Goal: Task Accomplishment & Management: Manage account settings

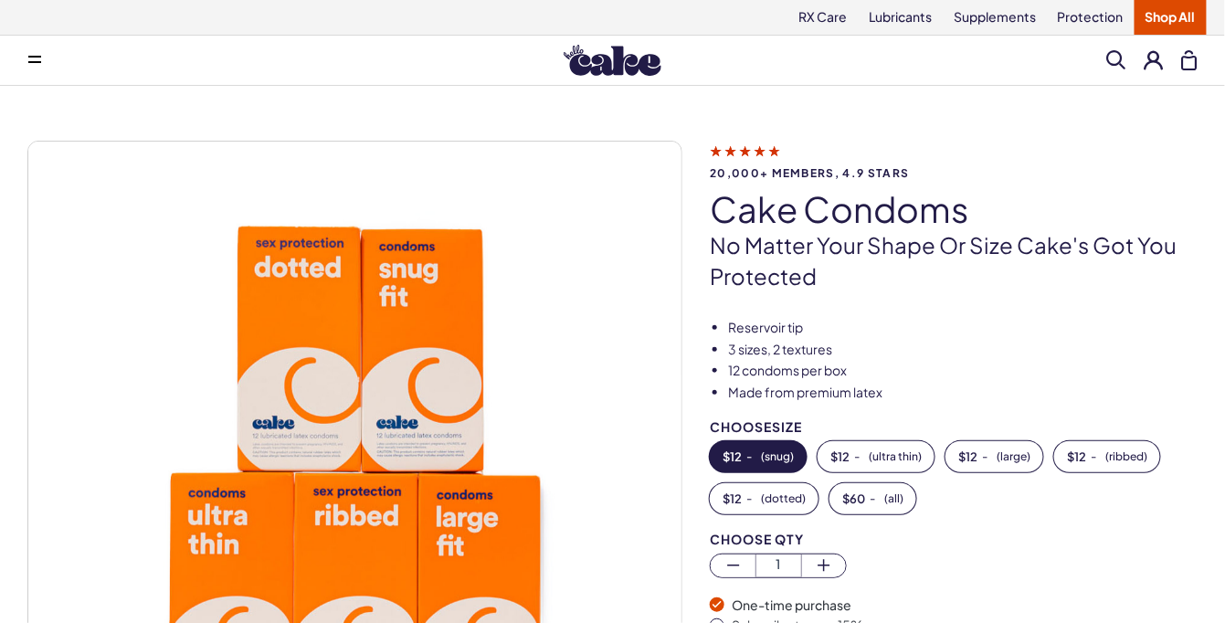
click at [1149, 60] on button at bounding box center [1154, 59] width 19 height 19
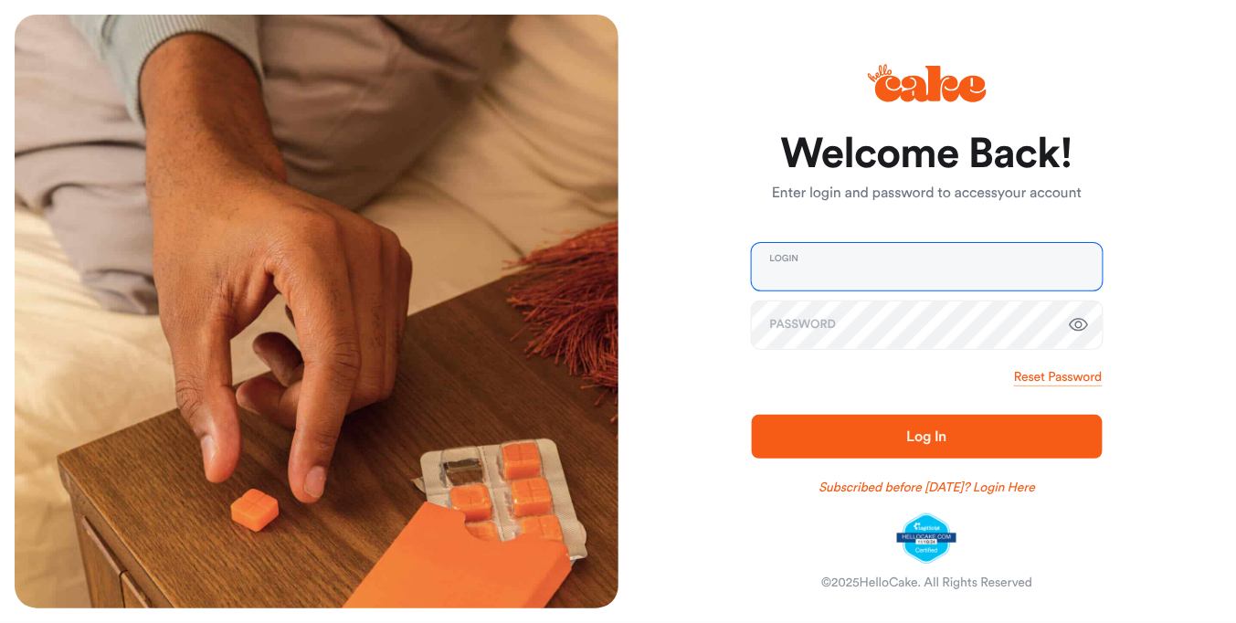
type input "**********"
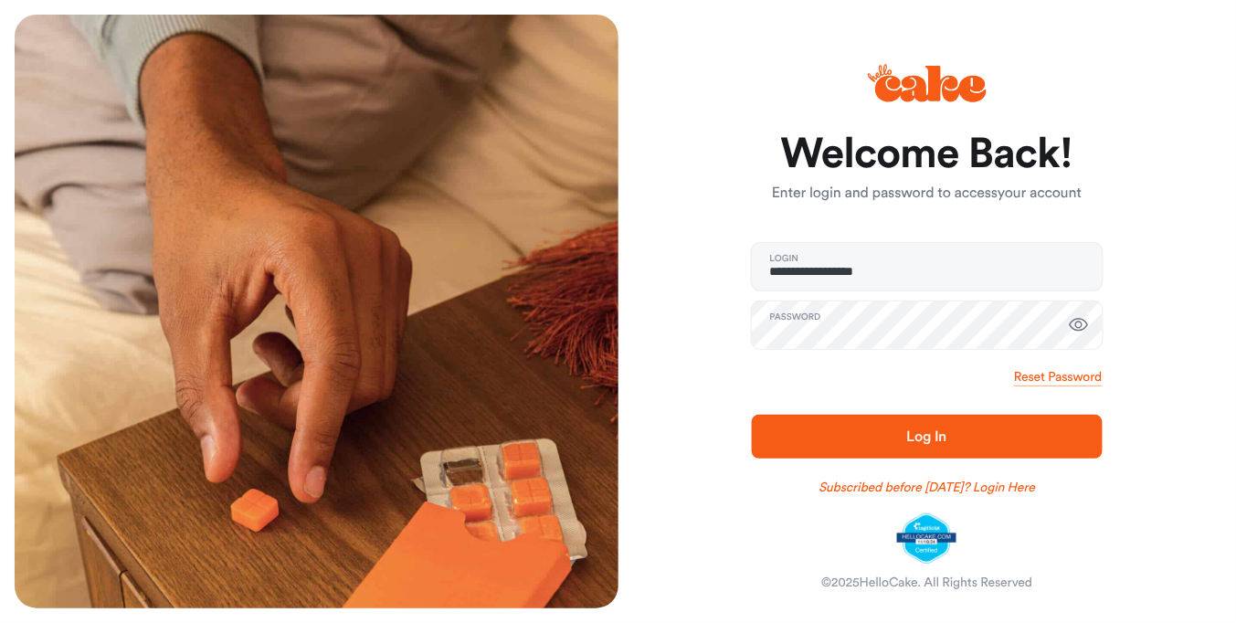
click at [847, 436] on span "Log In" at bounding box center [927, 437] width 292 height 22
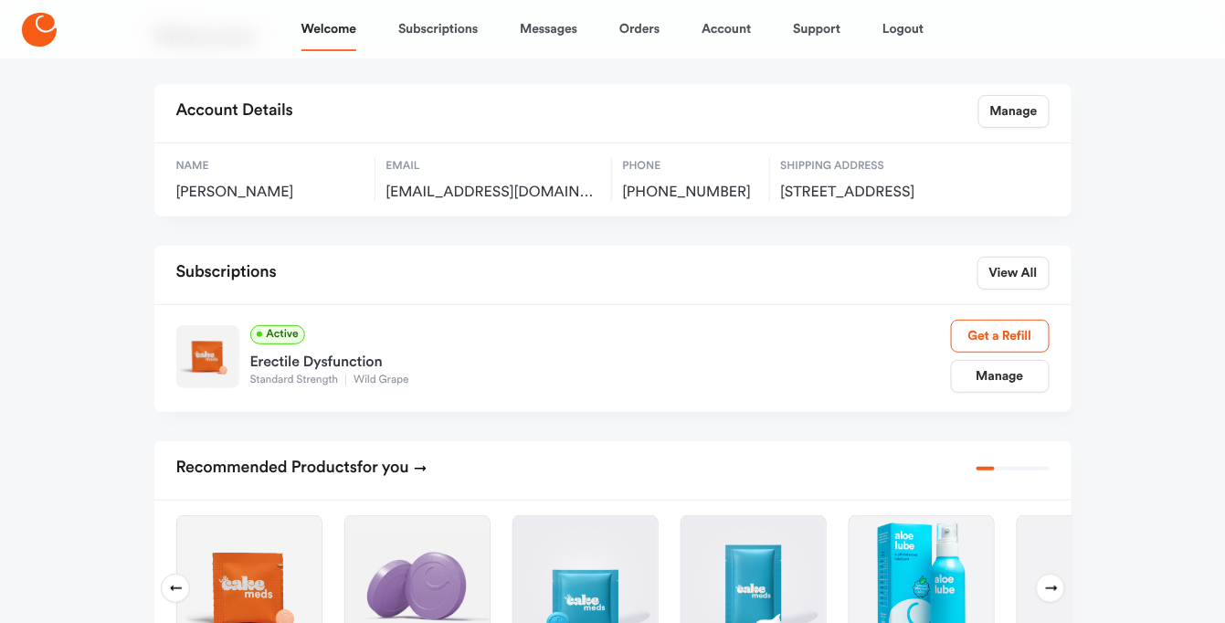
scroll to position [146, 0]
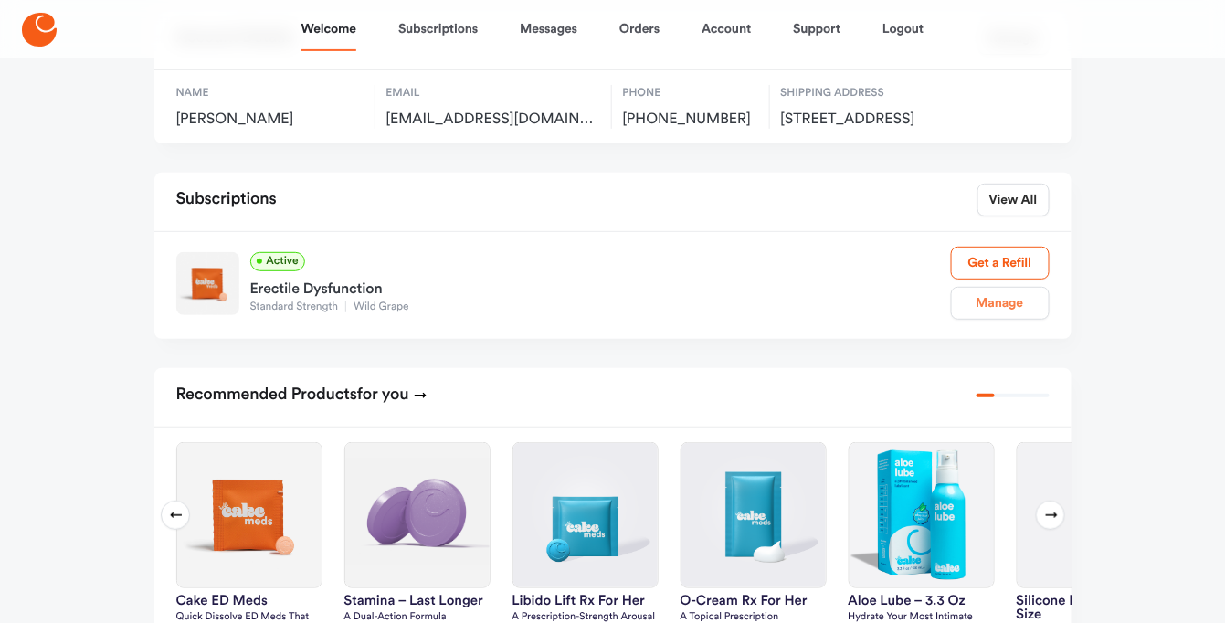
click at [1011, 320] on link "Manage" at bounding box center [1000, 303] width 99 height 33
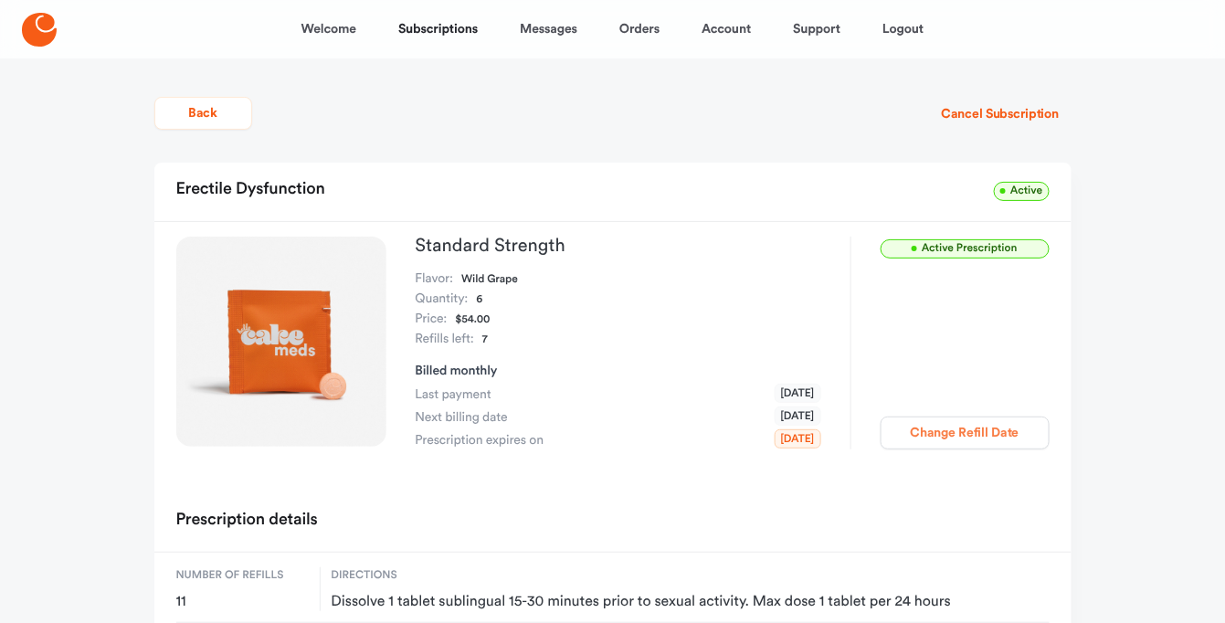
click at [970, 427] on button "Change Refill Date" at bounding box center [965, 433] width 169 height 33
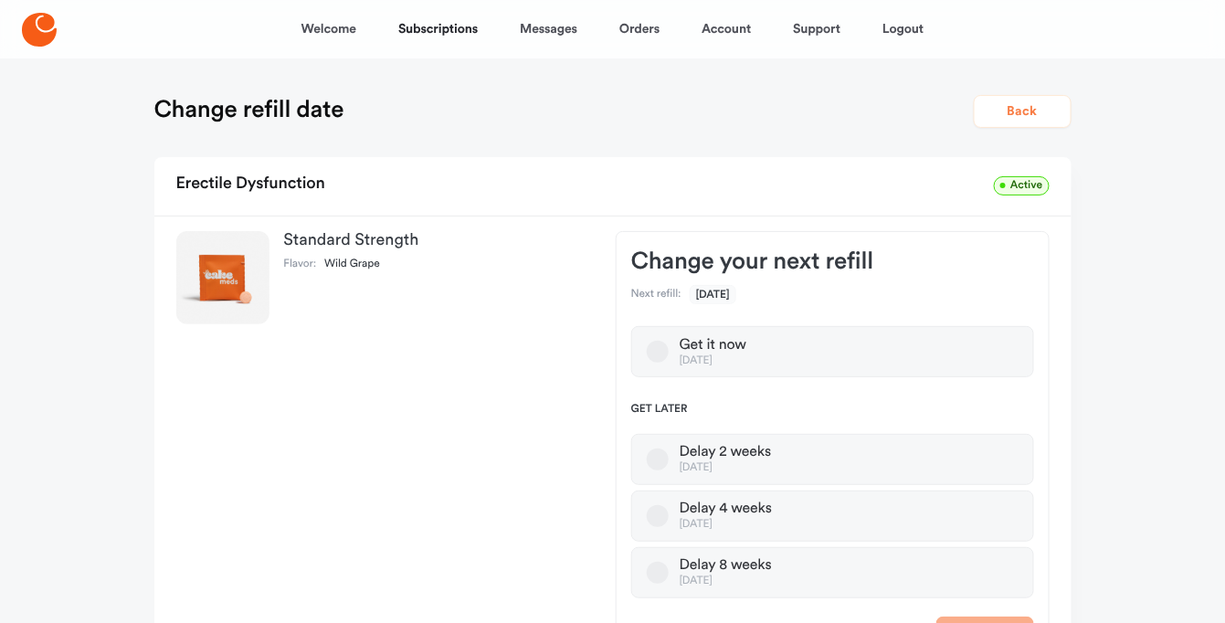
click at [1015, 108] on button "Back" at bounding box center [1023, 111] width 98 height 33
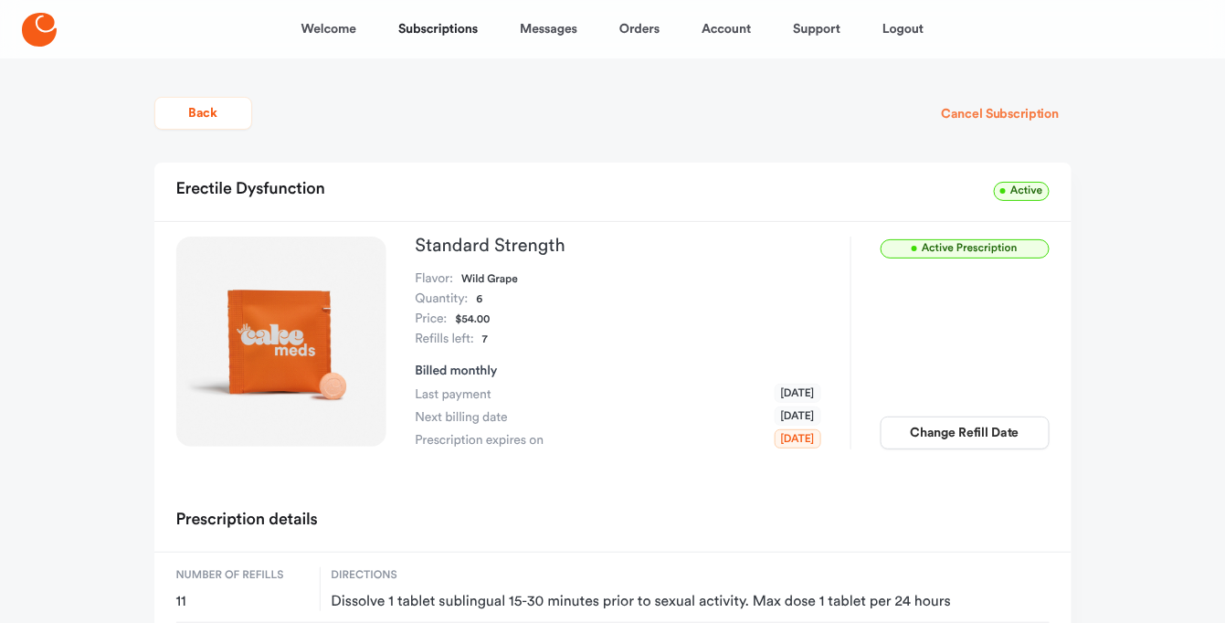
click at [979, 110] on button "Cancel Subscription" at bounding box center [1000, 114] width 142 height 33
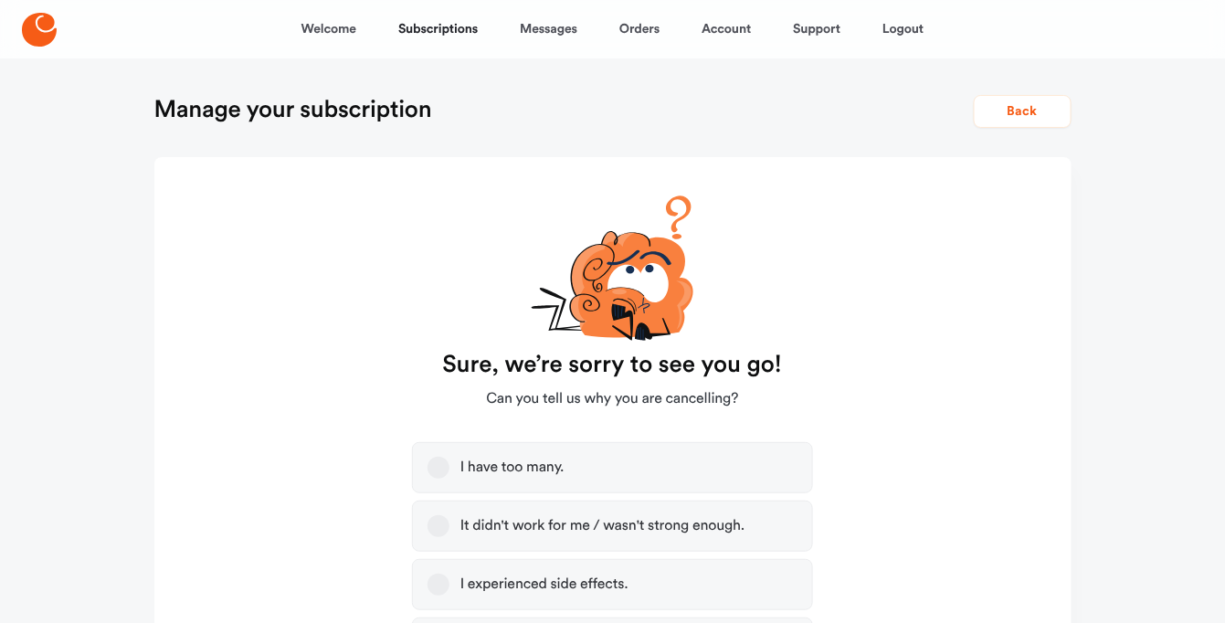
scroll to position [146, 0]
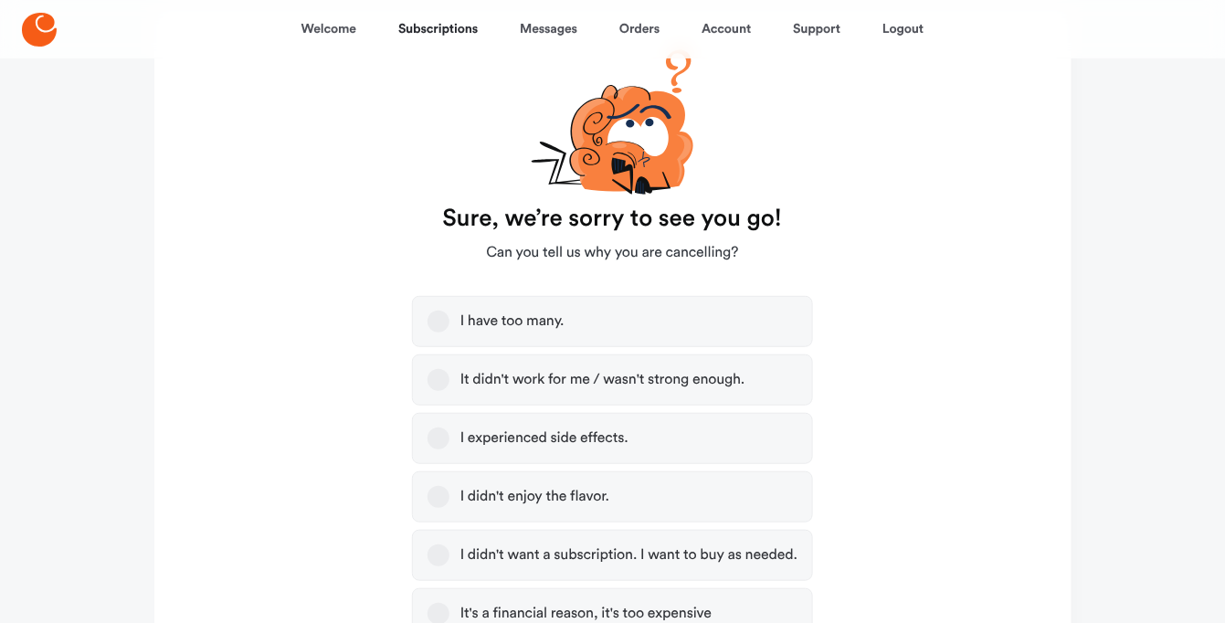
click at [421, 498] on label "I didn't enjoy the flavor." at bounding box center [612, 496] width 401 height 51
click at [427, 498] on button "I didn't enjoy the flavor." at bounding box center [438, 497] width 22 height 22
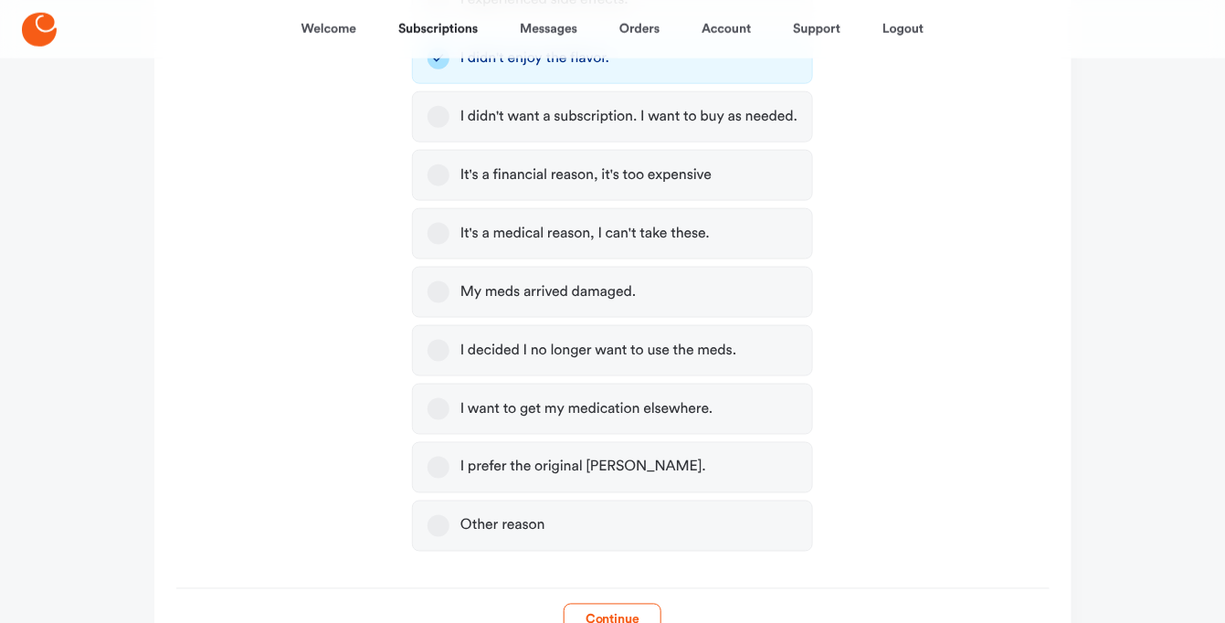
scroll to position [700, 0]
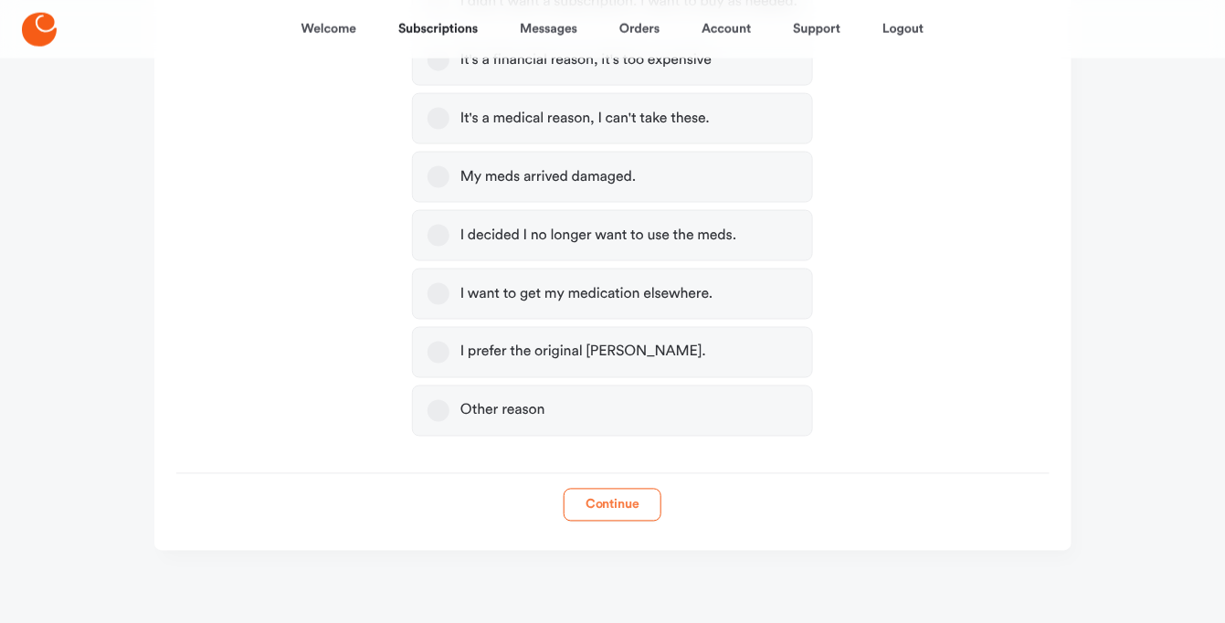
click at [617, 510] on button "Continue" at bounding box center [613, 505] width 98 height 33
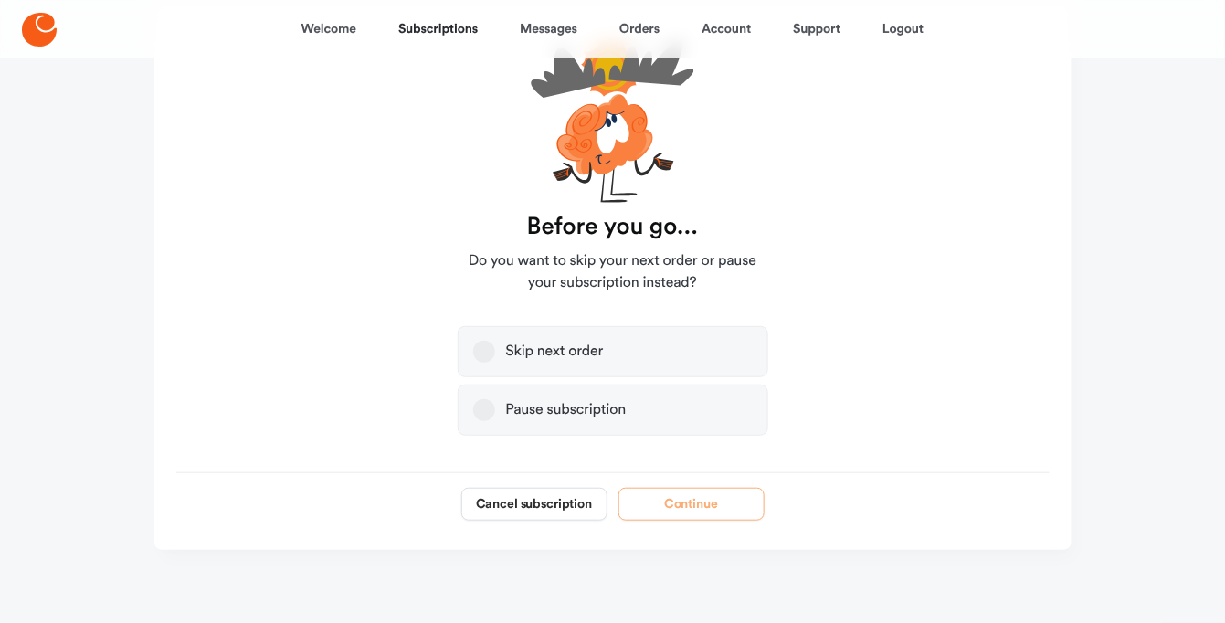
scroll to position [0, 0]
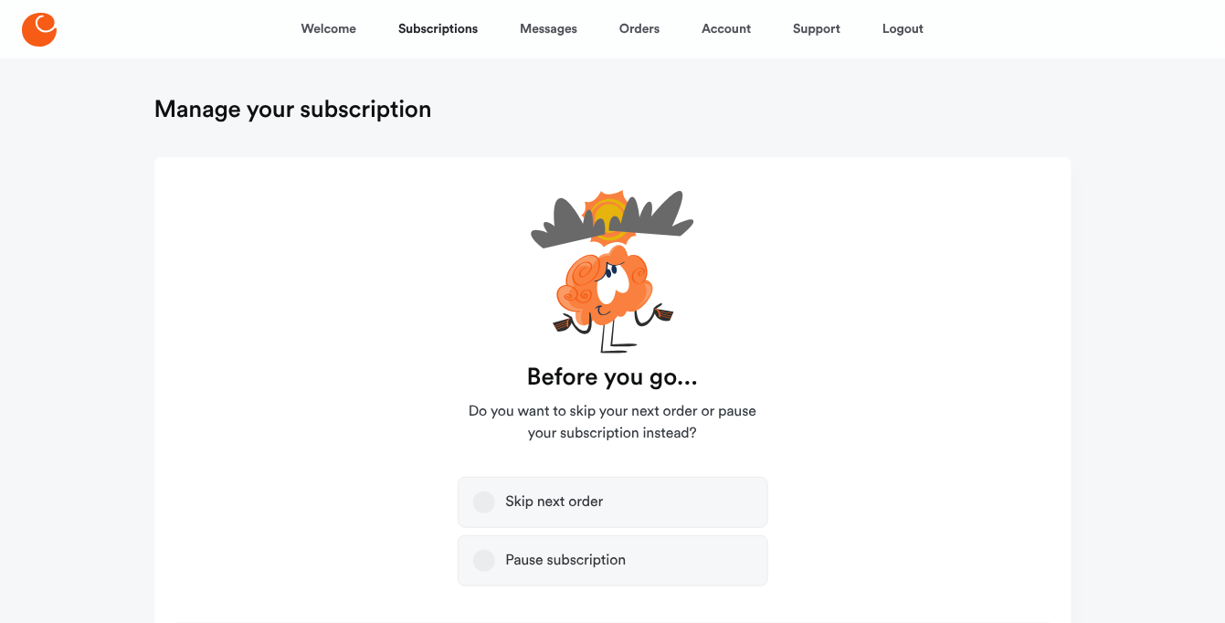
click at [565, 556] on div "Pause subscription" at bounding box center [566, 561] width 121 height 18
click at [495, 556] on button "Pause subscription" at bounding box center [484, 561] width 22 height 22
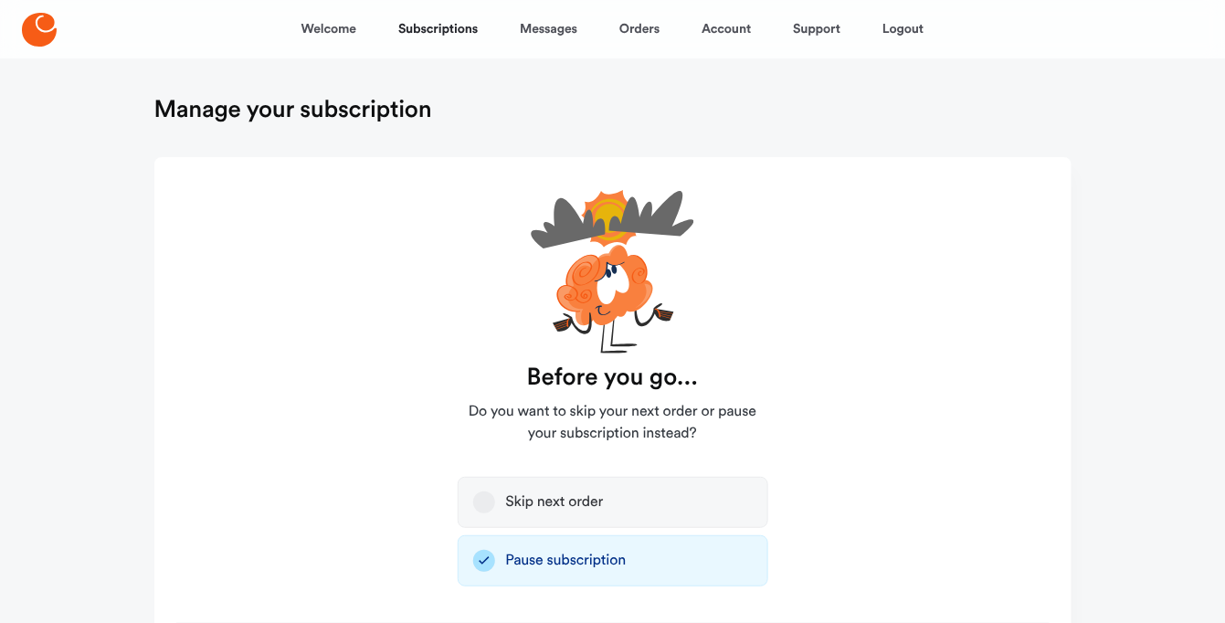
scroll to position [150, 0]
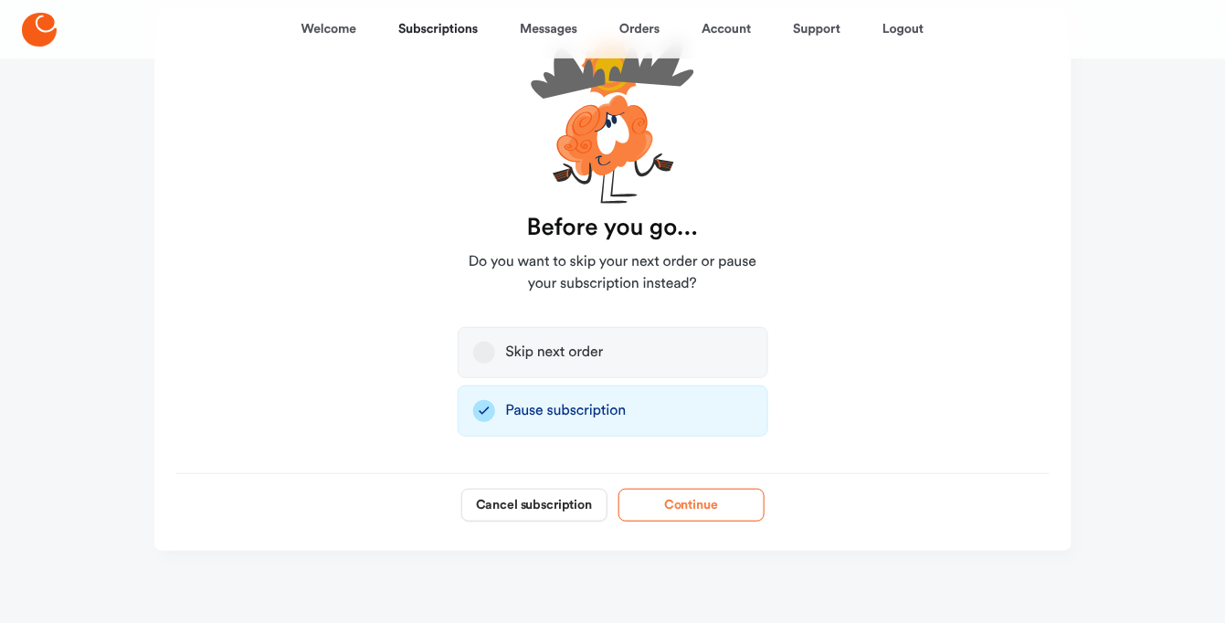
click at [691, 505] on button "Continue" at bounding box center [691, 505] width 146 height 33
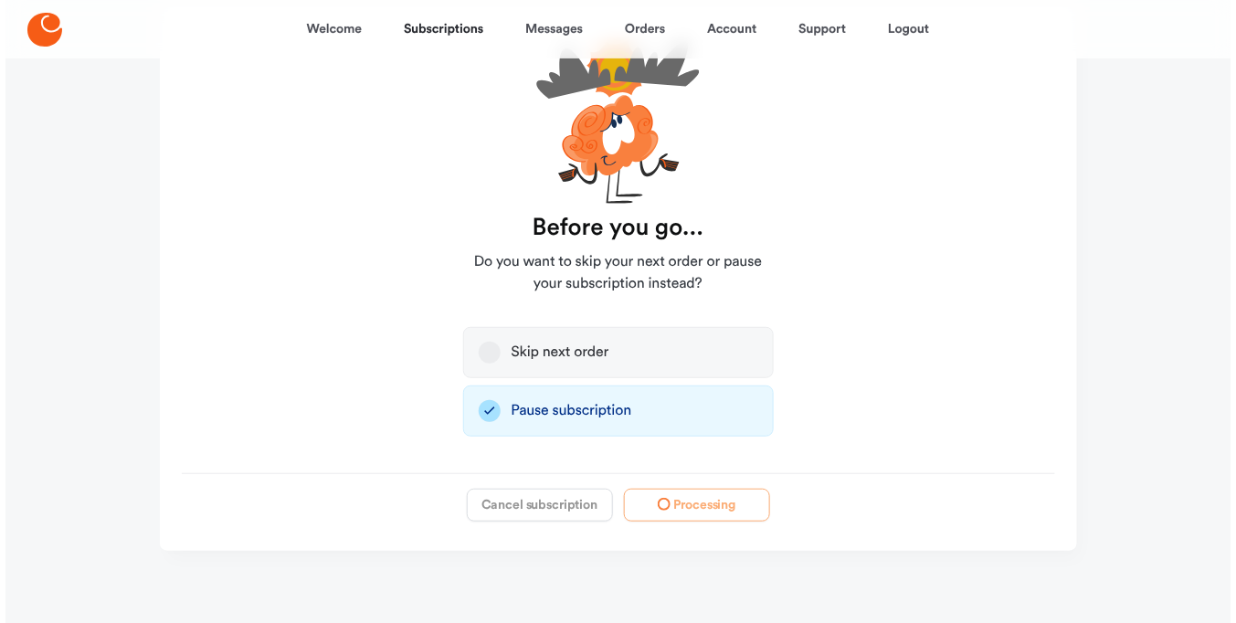
scroll to position [0, 0]
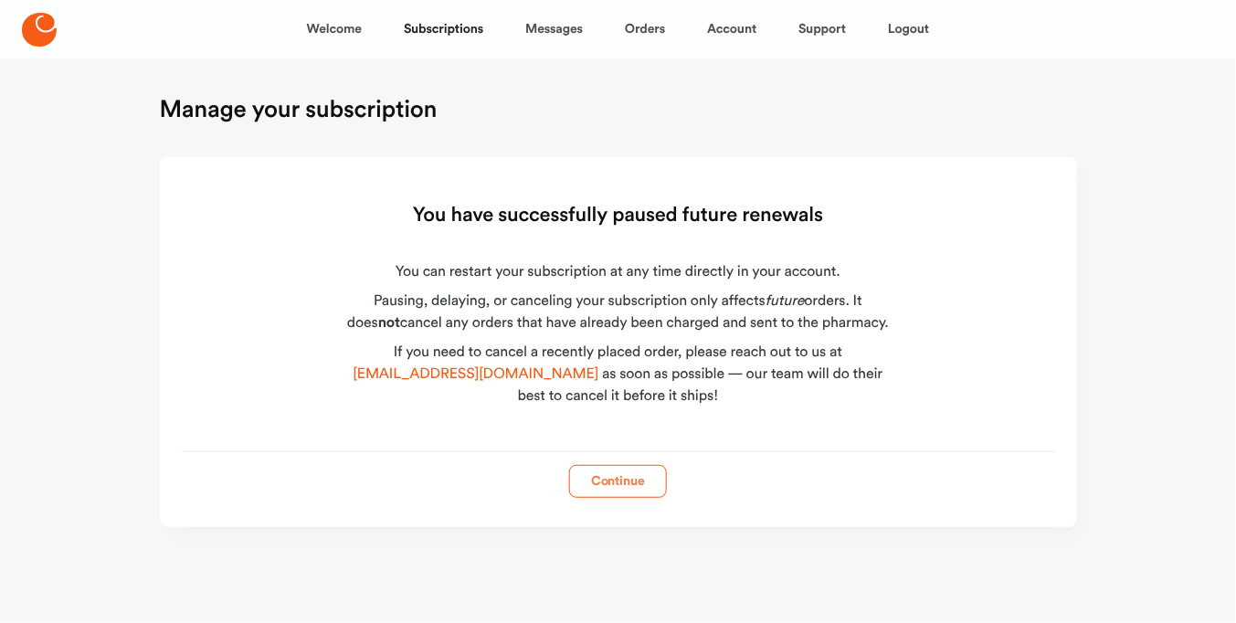
click at [635, 487] on button "Continue" at bounding box center [618, 481] width 98 height 33
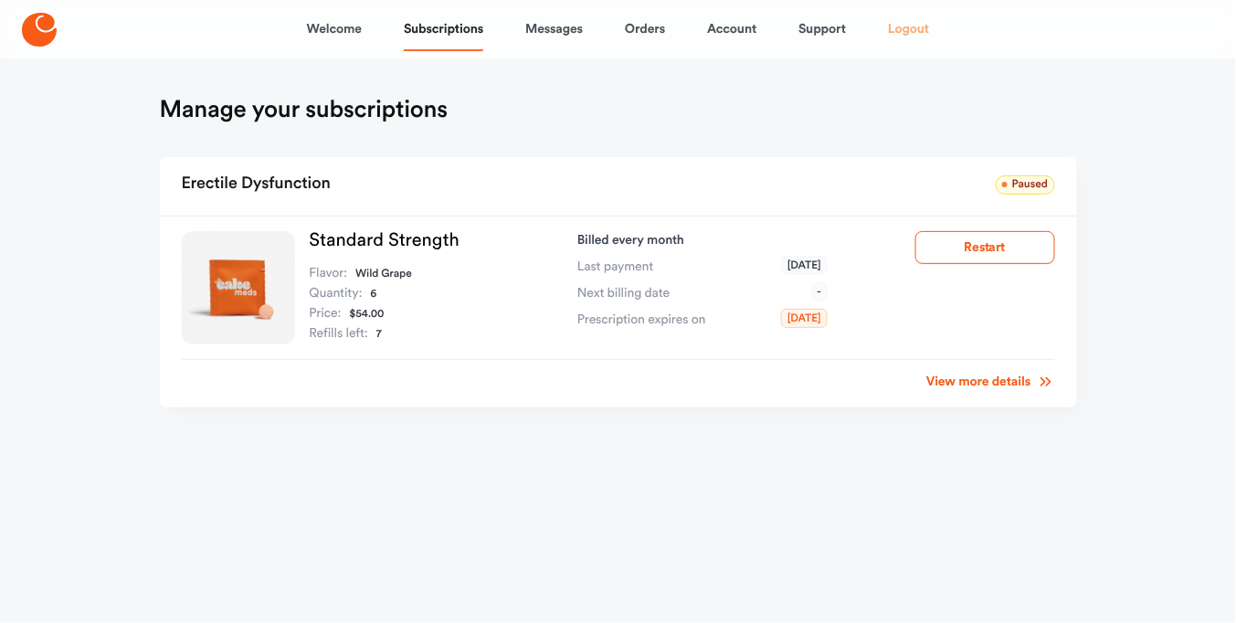
click at [897, 32] on link "Logout" at bounding box center [908, 29] width 41 height 44
